Goal: Transaction & Acquisition: Purchase product/service

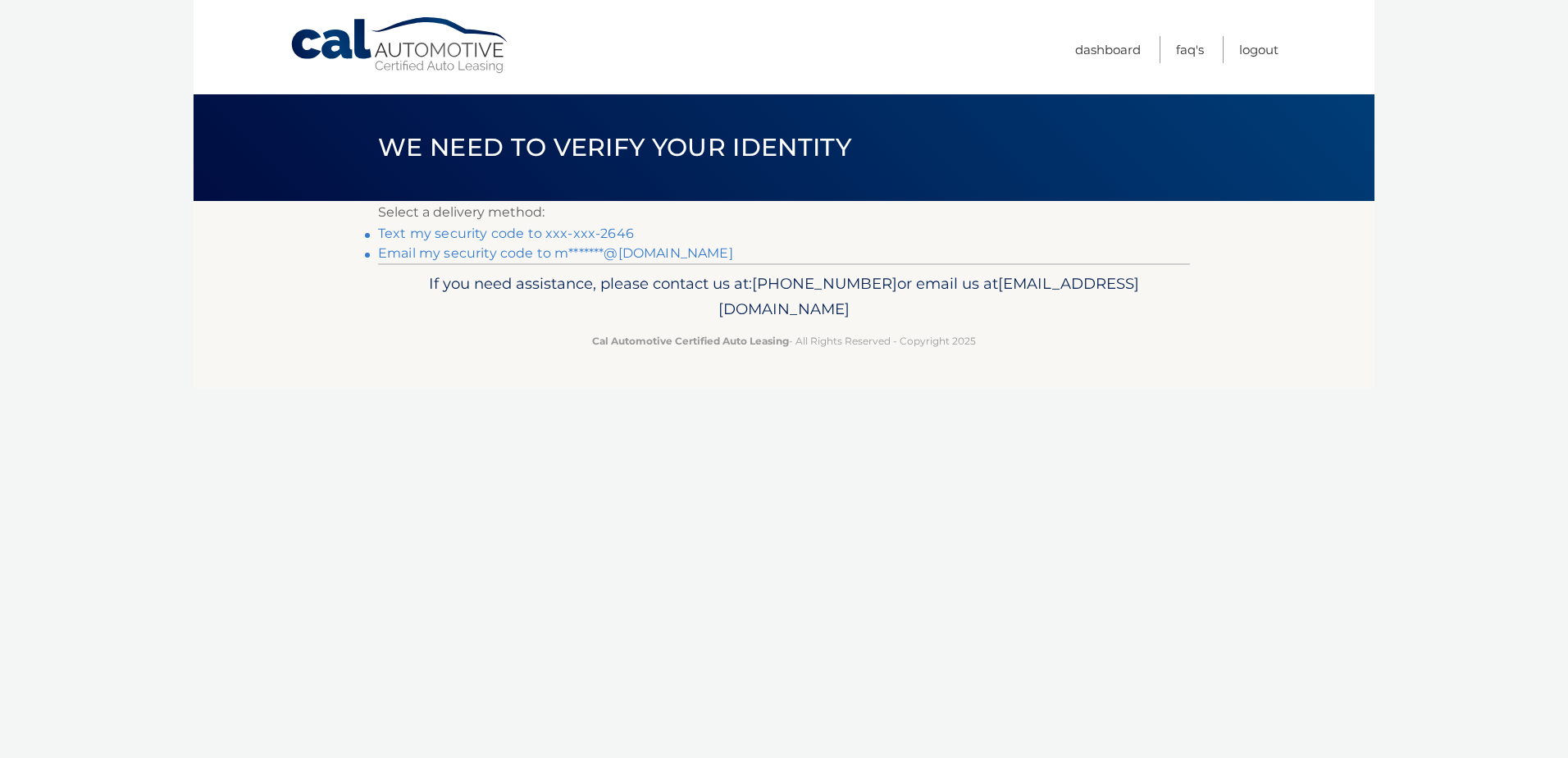
click at [532, 235] on link "Text my security code to xxx-xxx-2646" at bounding box center [506, 233] width 256 height 15
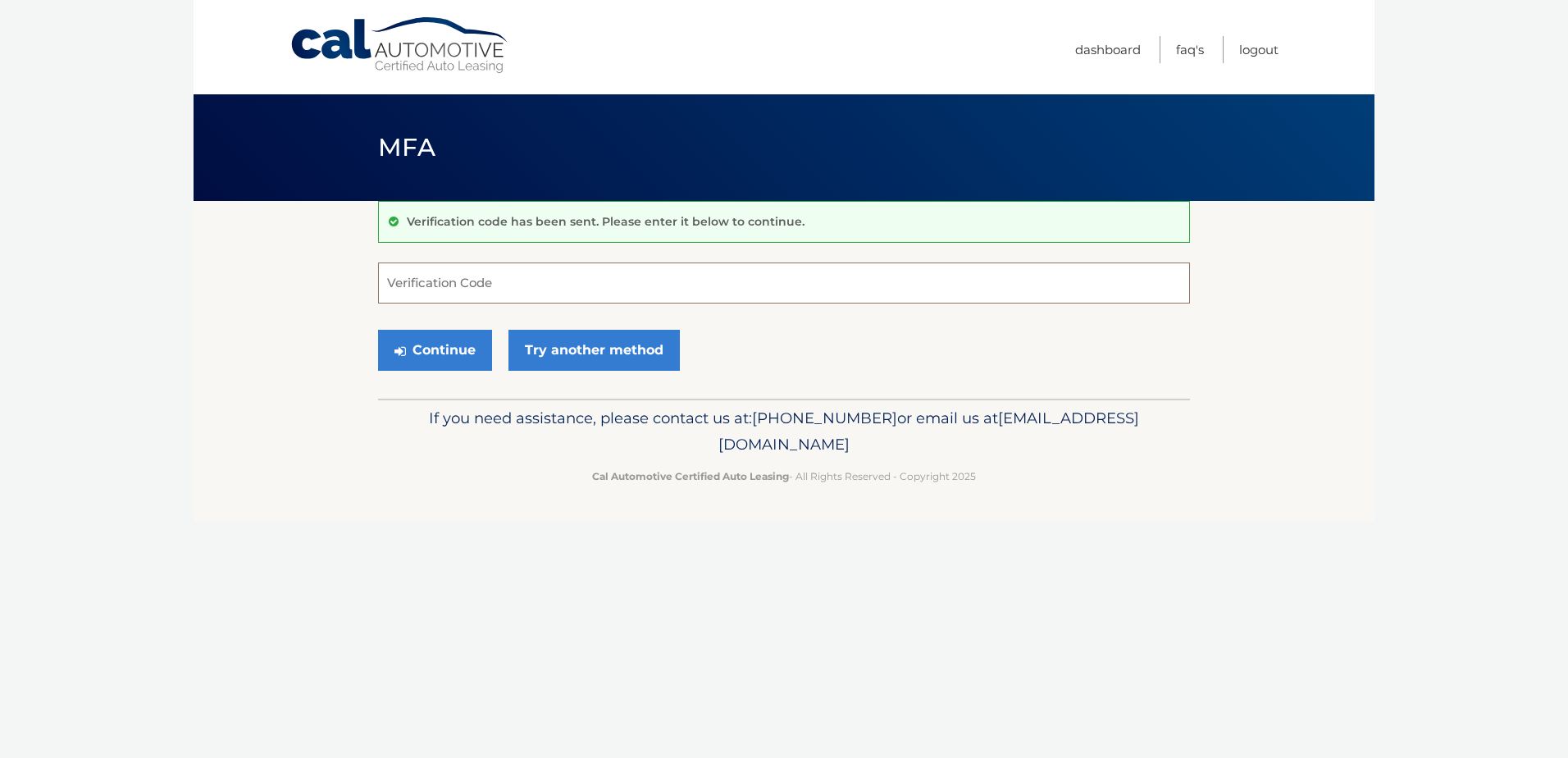
click at [500, 286] on input "Verification Code" at bounding box center [784, 283] width 812 height 41
type input "016665"
click at [440, 349] on button "Continue" at bounding box center [434, 349] width 114 height 41
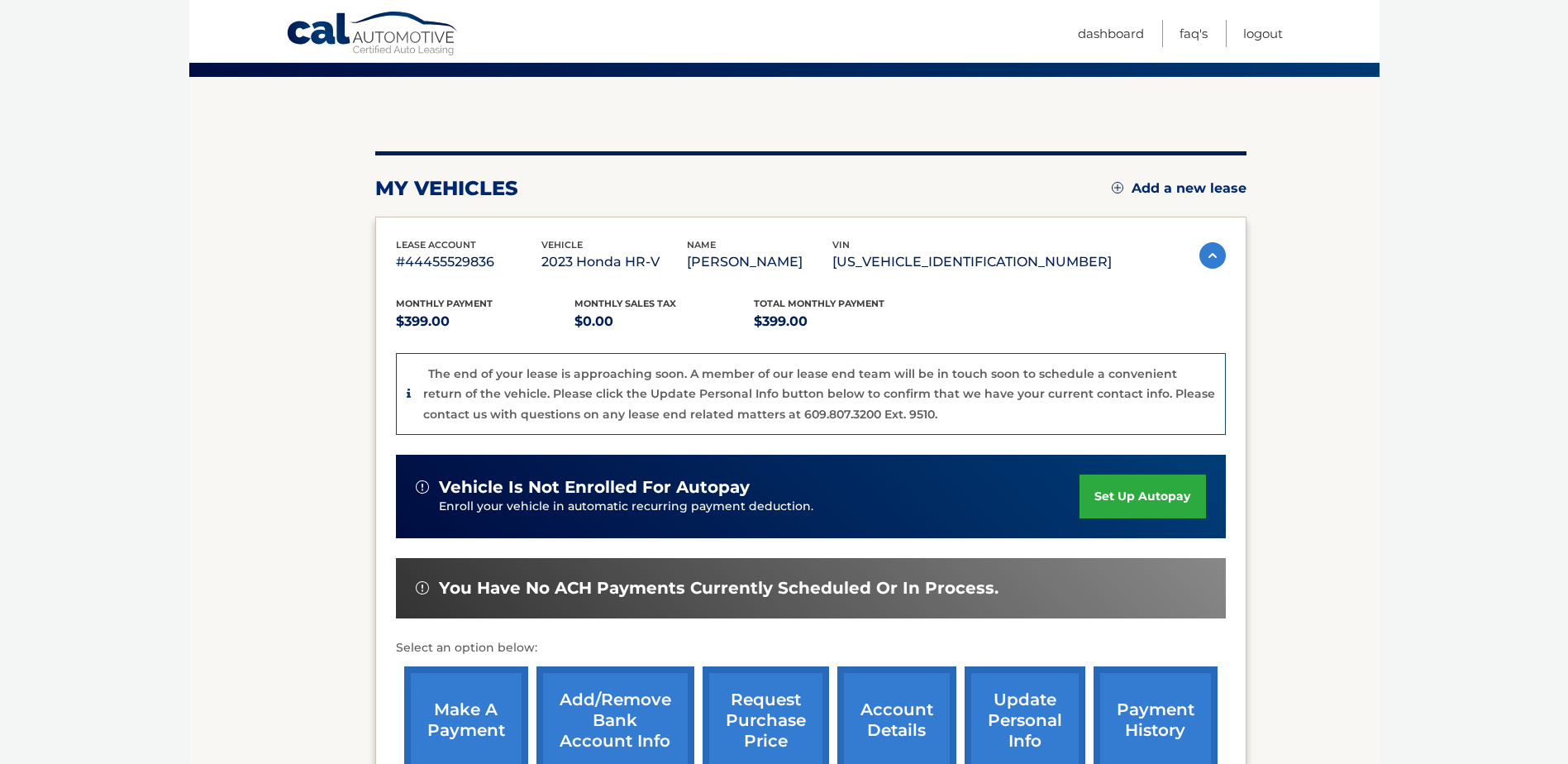
scroll to position [166, 0]
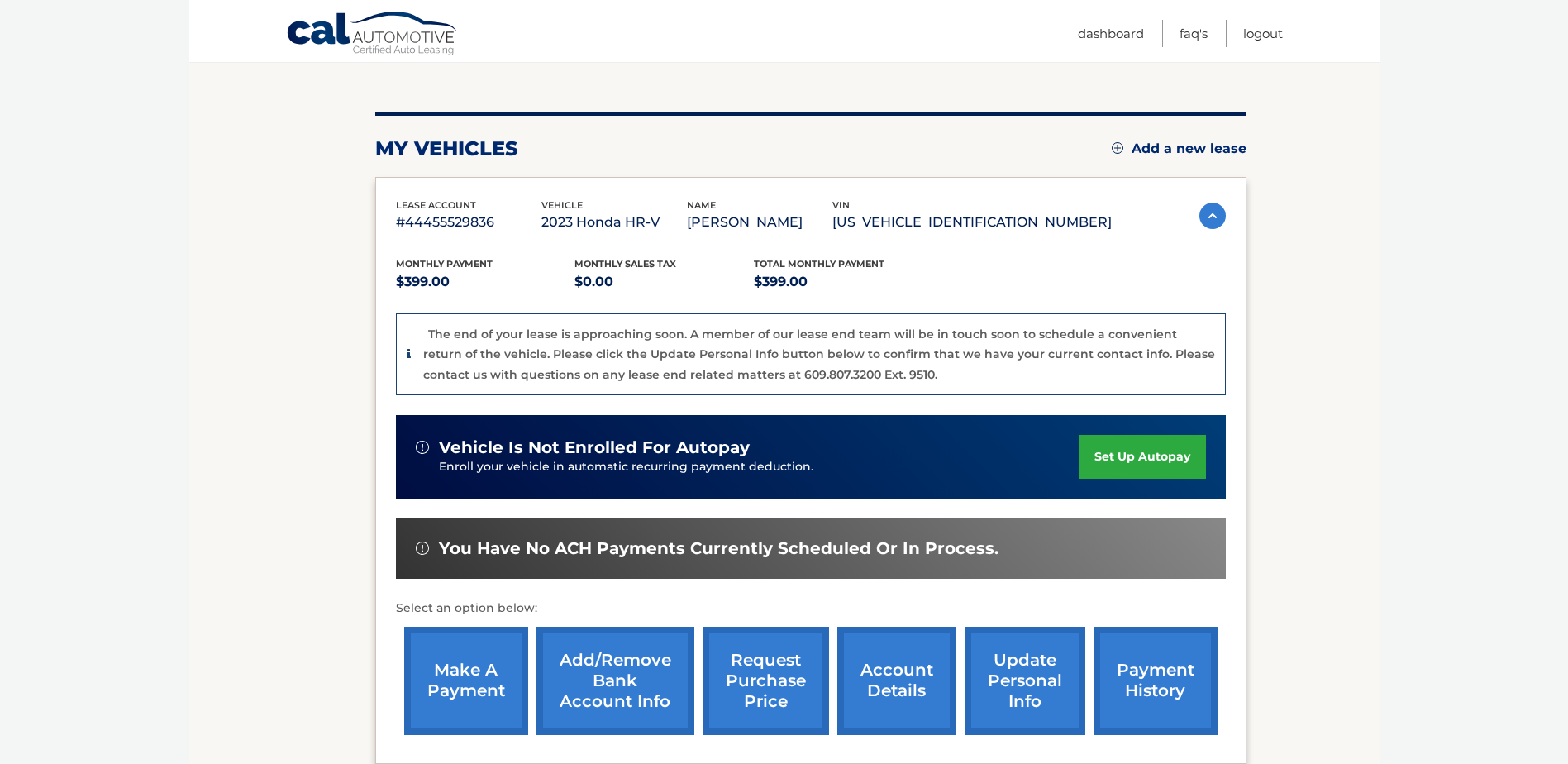
click at [453, 689] on link "make a payment" at bounding box center [466, 680] width 124 height 109
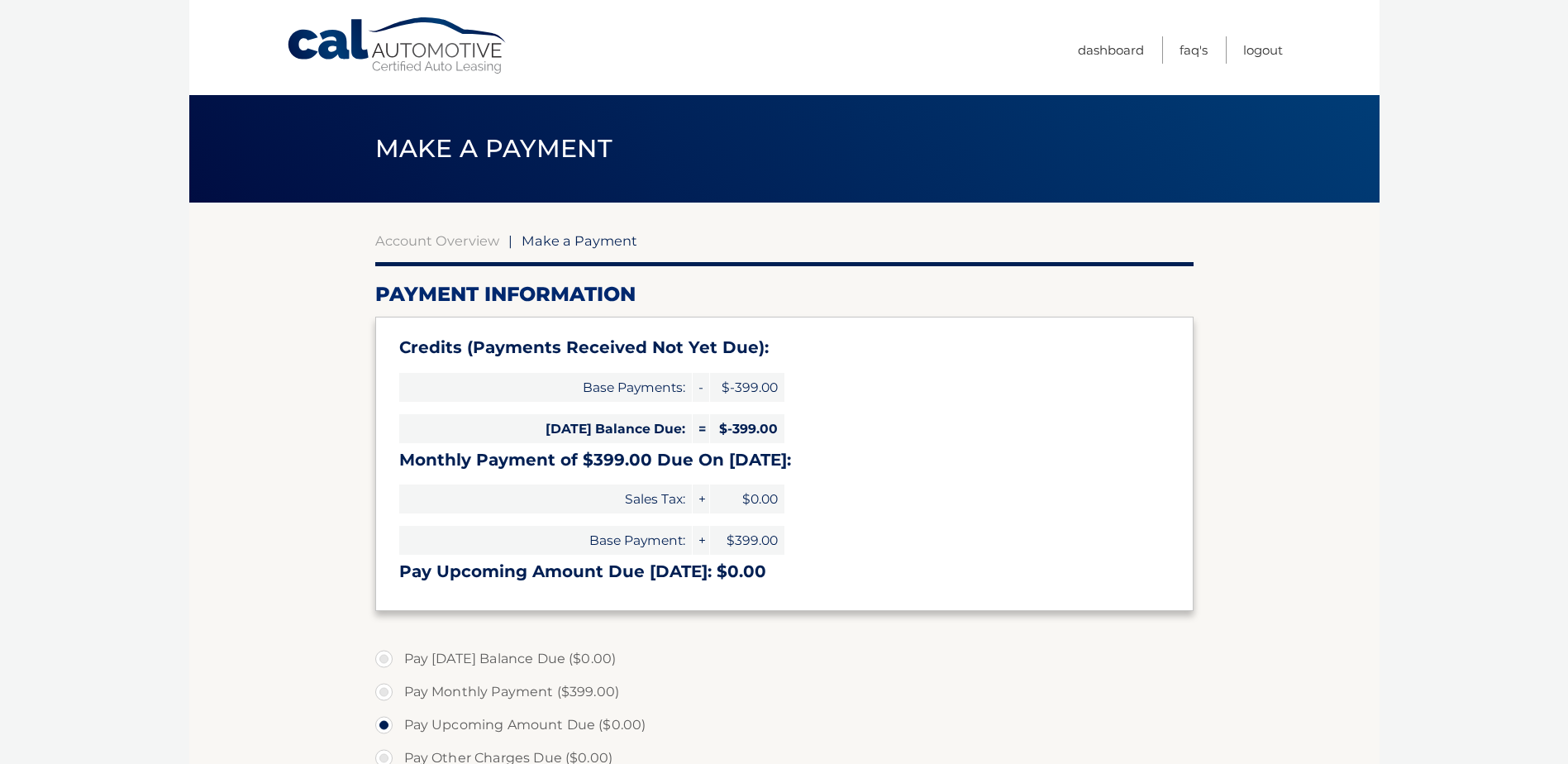
select select "NDk5OTU3YjEtYTg4YS00MDI2LWE3MzItNThiNjUwYmJiMjU5"
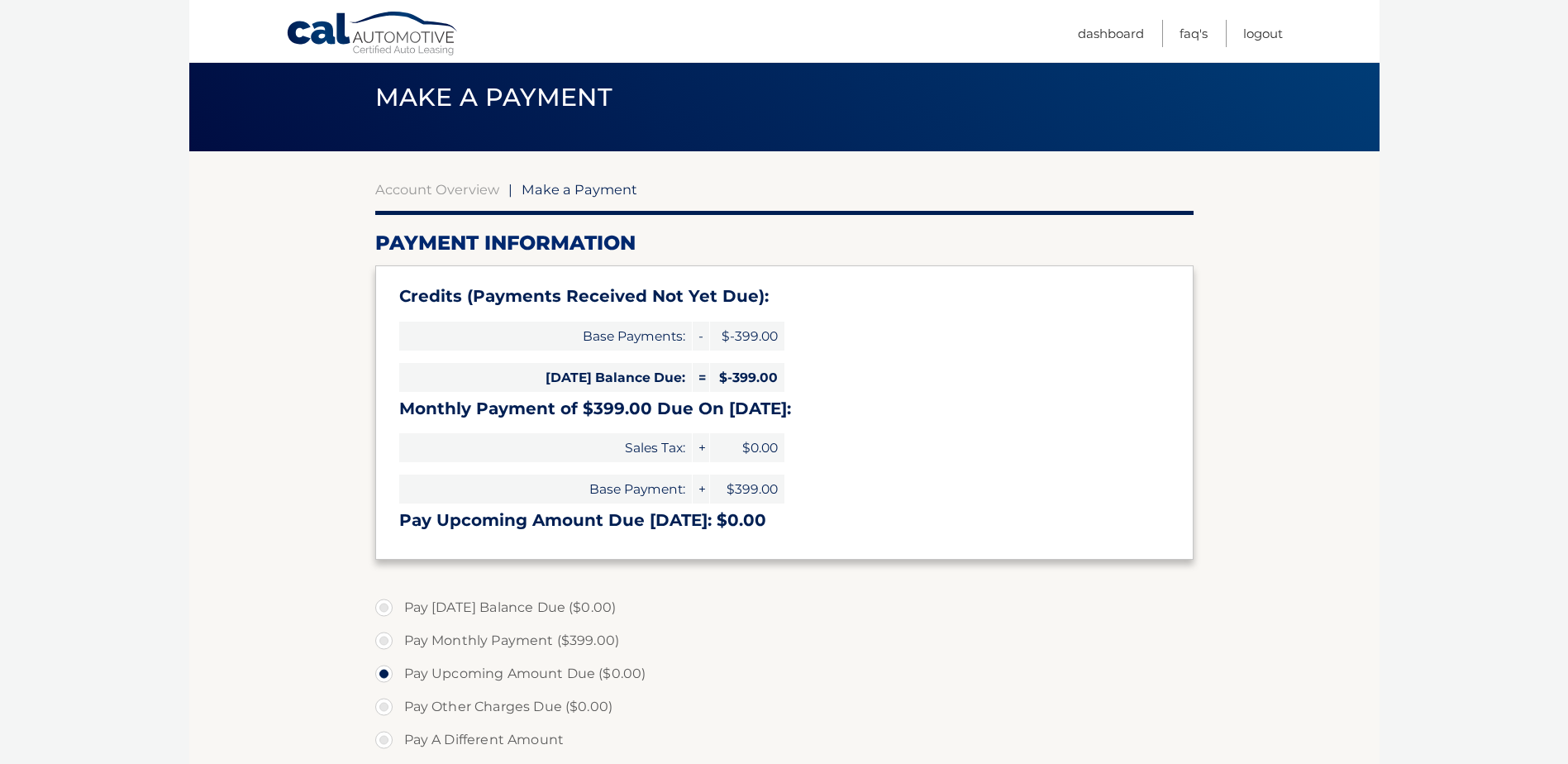
scroll to position [248, 0]
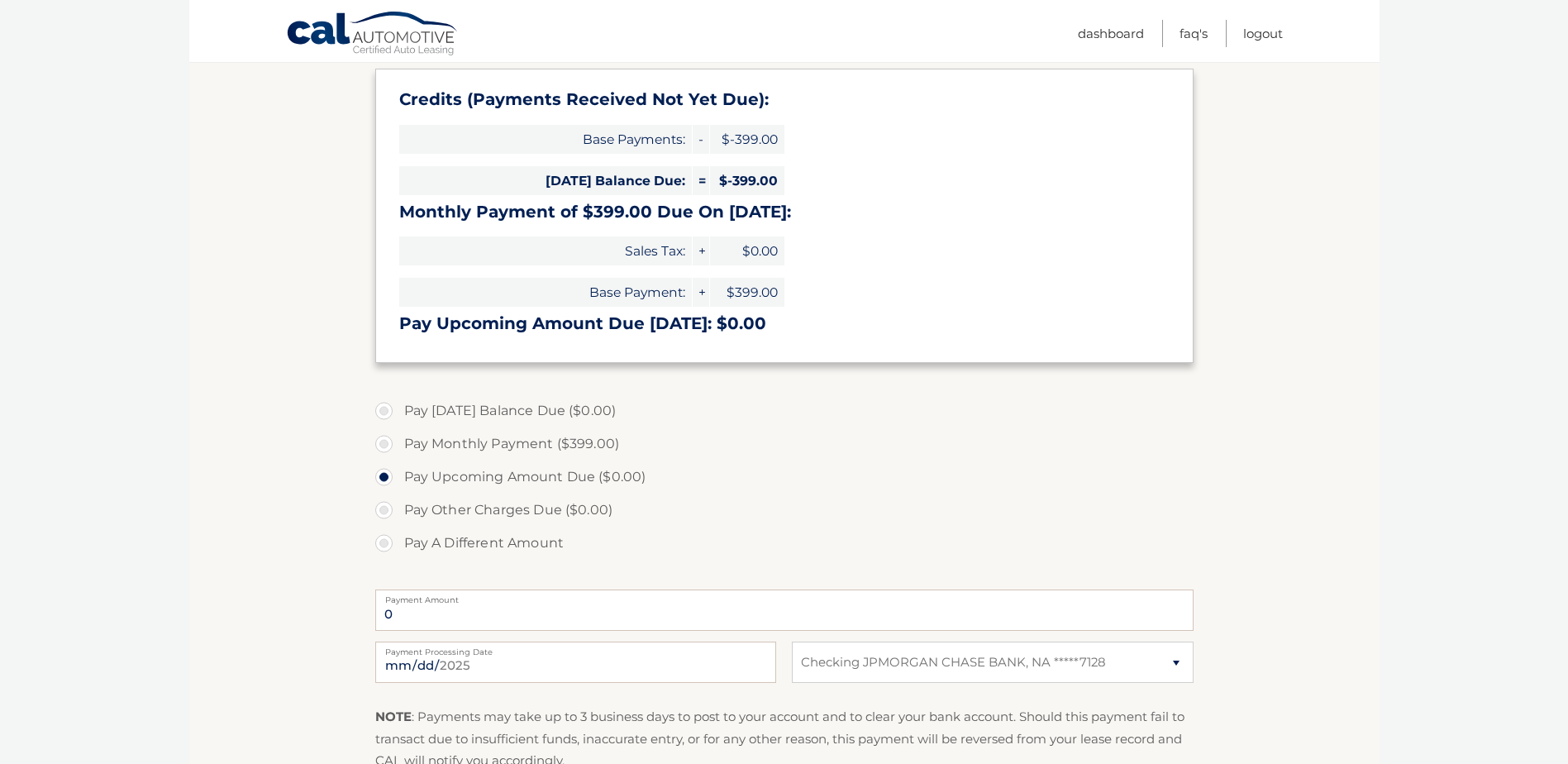
click at [393, 440] on label "Pay Monthly Payment ($399.00)" at bounding box center [784, 444] width 819 height 33
click at [393, 440] on input "Pay Monthly Payment ($399.00)" at bounding box center [390, 440] width 16 height 26
radio input "true"
type input "399.00"
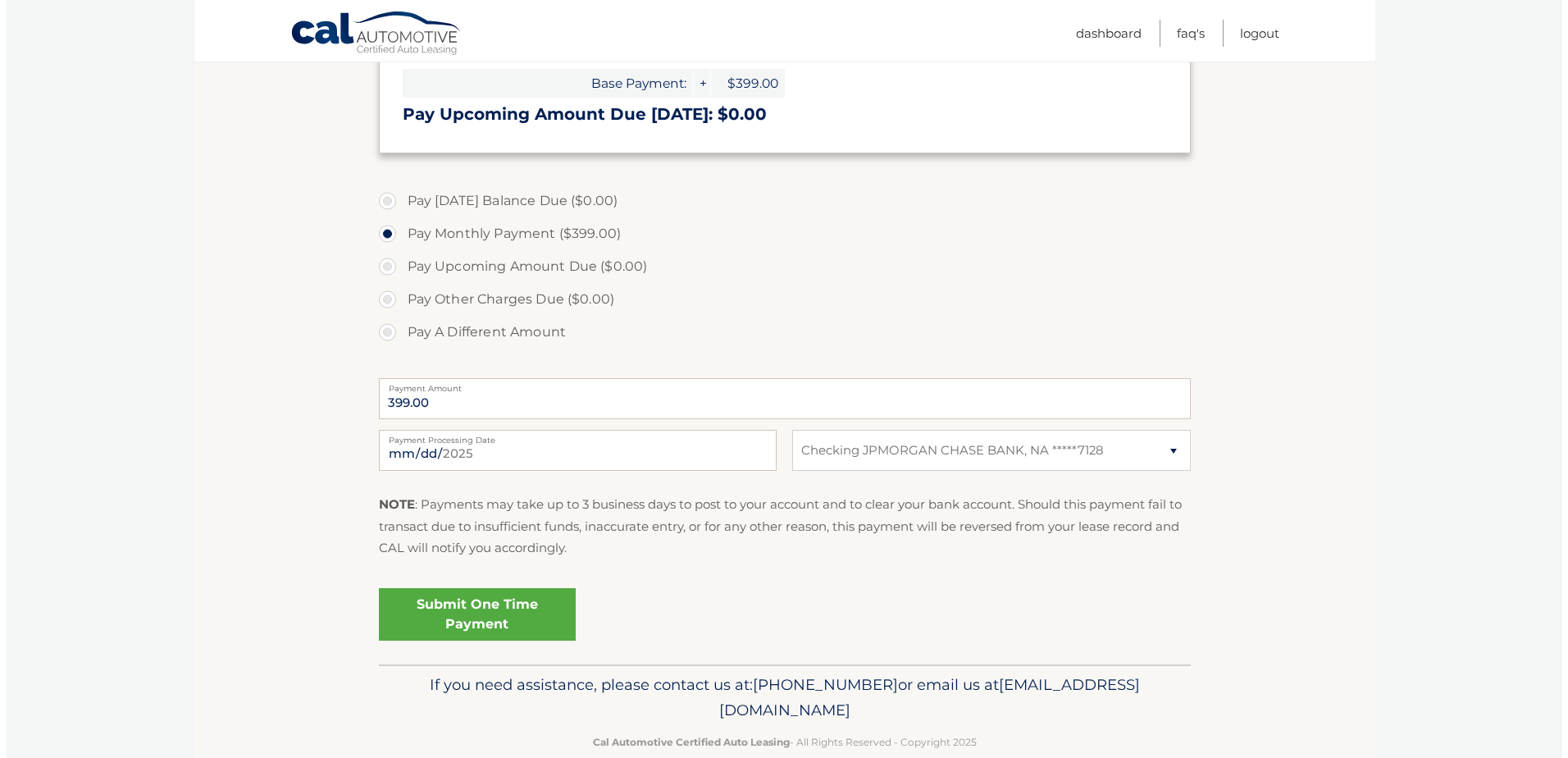
scroll to position [484, 0]
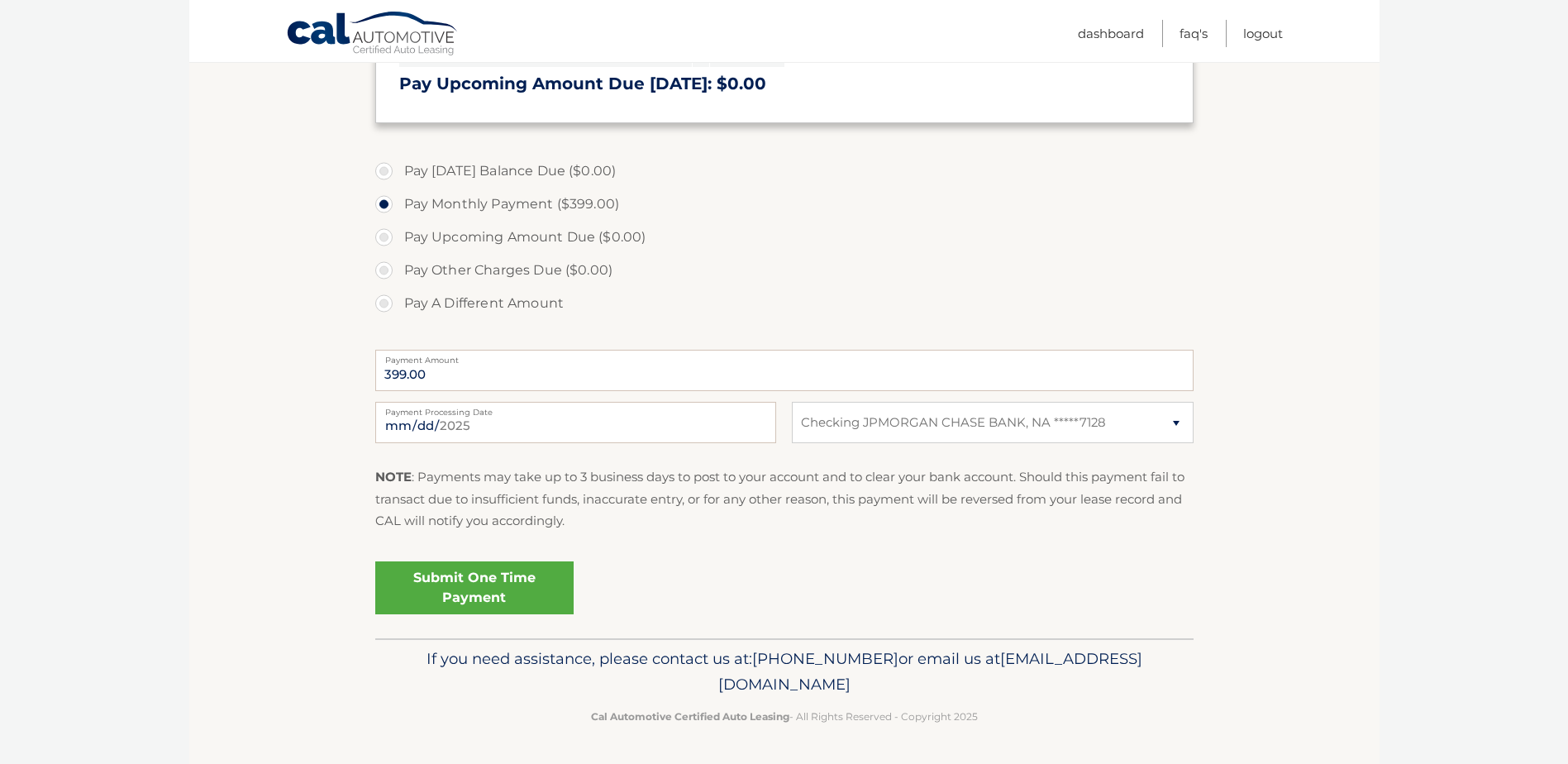
click at [477, 585] on link "Submit One Time Payment" at bounding box center [474, 587] width 198 height 53
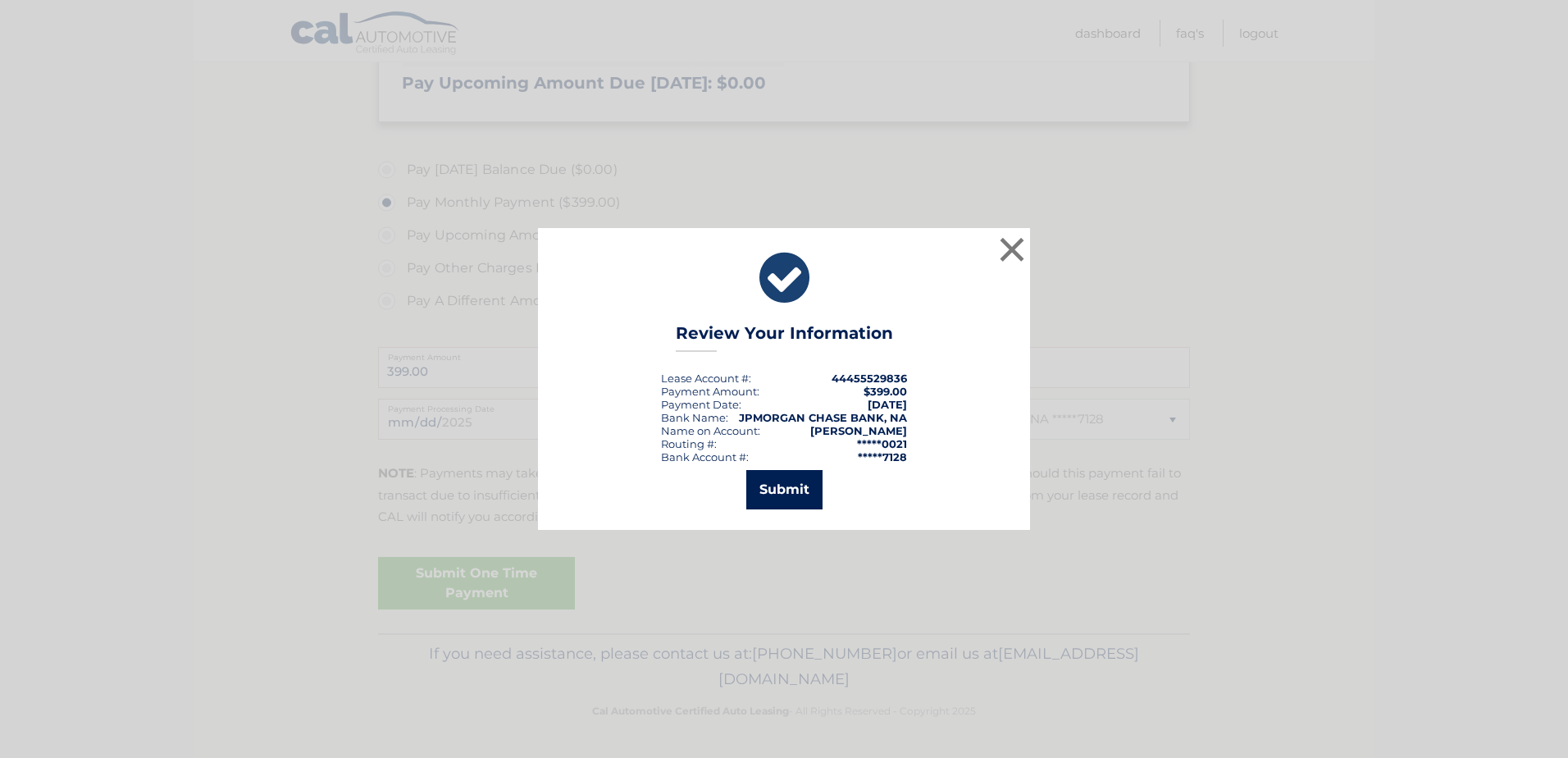
click at [768, 487] on button "Submit" at bounding box center [784, 489] width 76 height 39
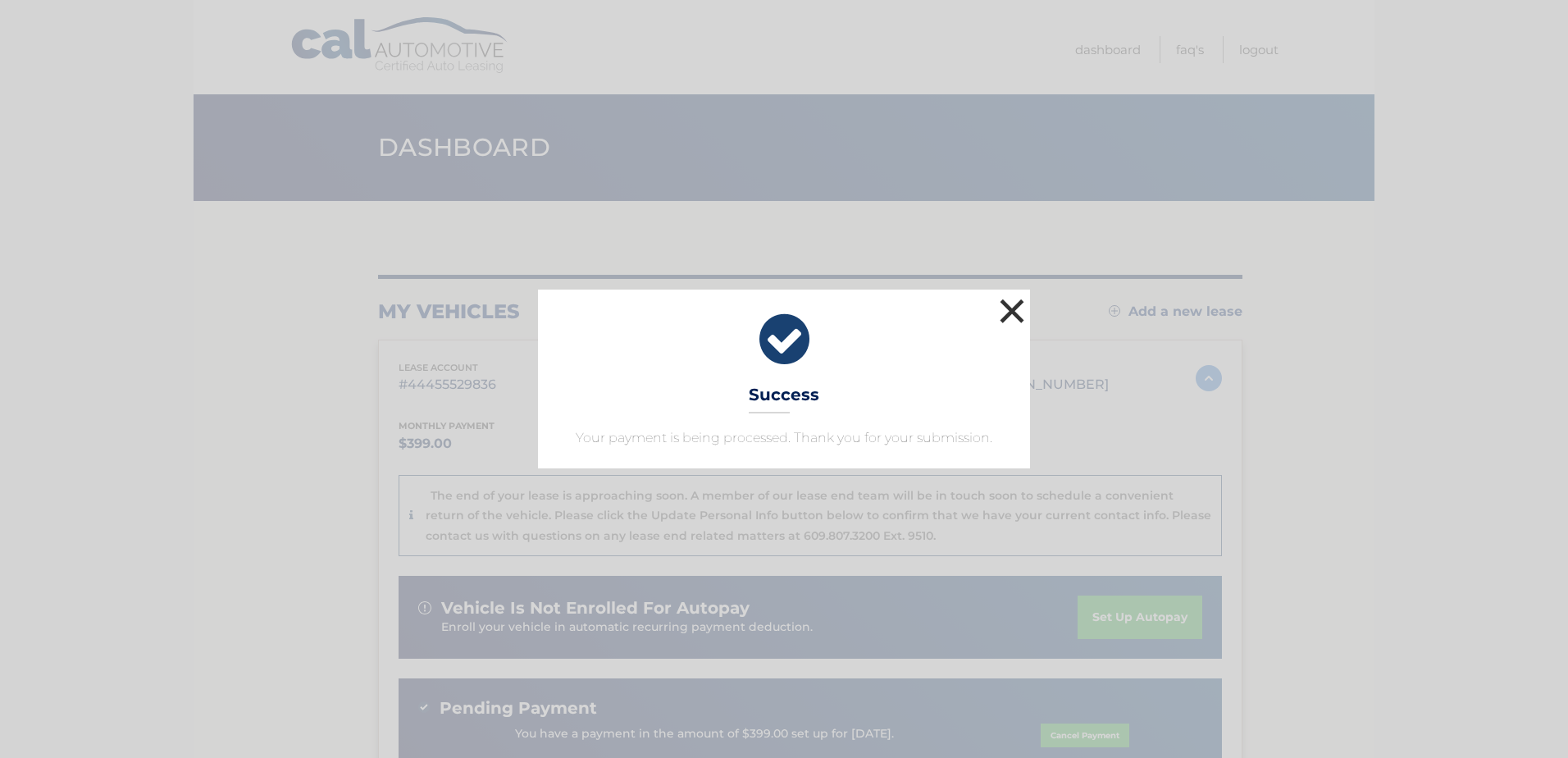
click at [1010, 304] on button "×" at bounding box center [1012, 310] width 32 height 32
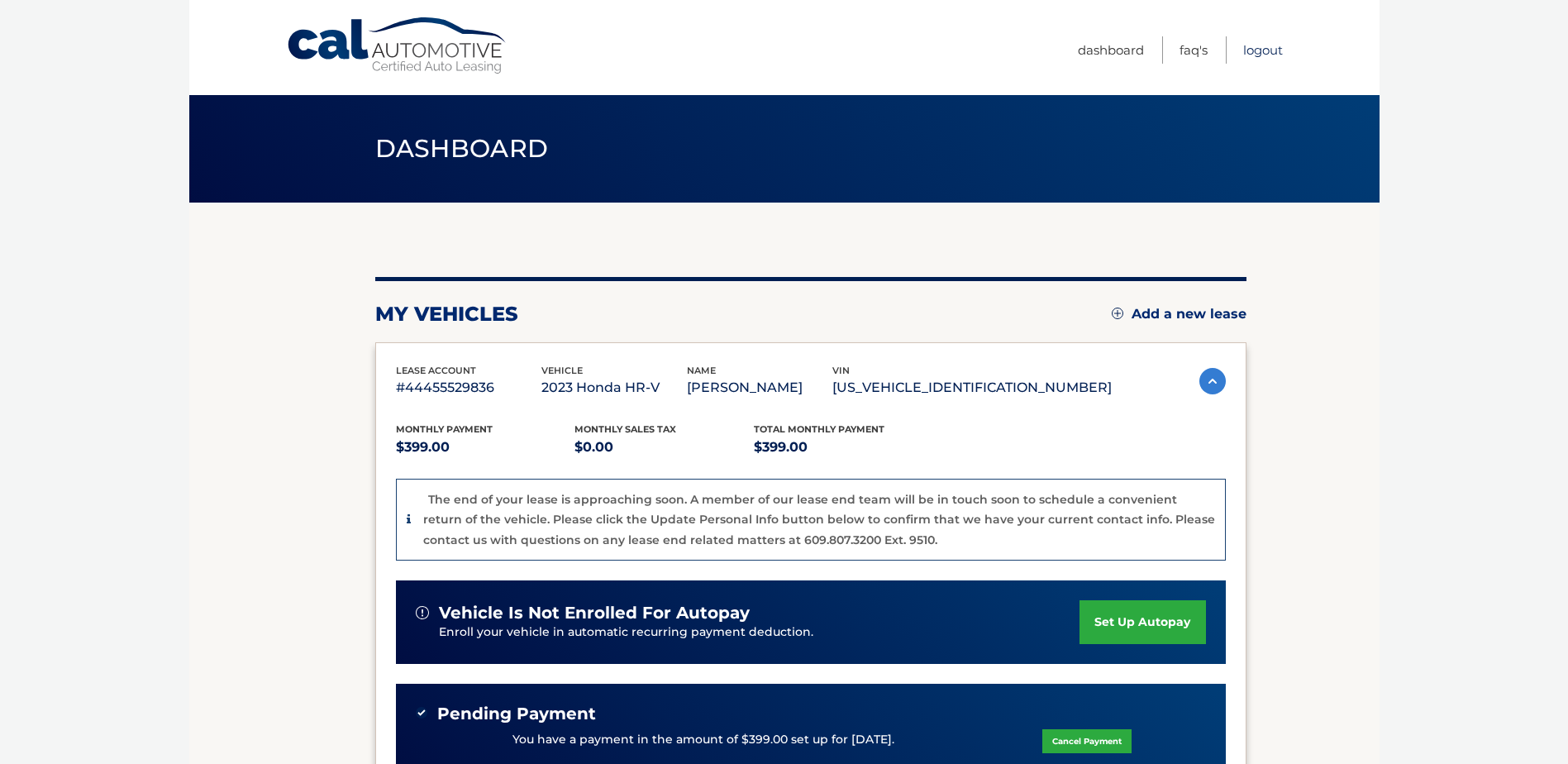
click at [1255, 47] on link "Logout" at bounding box center [1262, 50] width 39 height 27
